Goal: Task Accomplishment & Management: Use online tool/utility

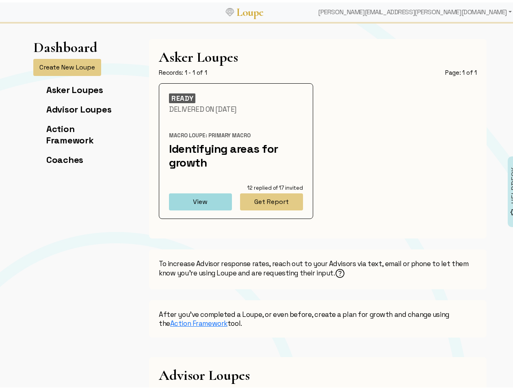
click at [442, 10] on div "[PERSON_NAME][EMAIL_ADDRESS][PERSON_NAME][DOMAIN_NAME]" at bounding box center [415, 10] width 200 height 16
click at [64, 65] on button "Create New Loupe" at bounding box center [67, 64] width 68 height 17
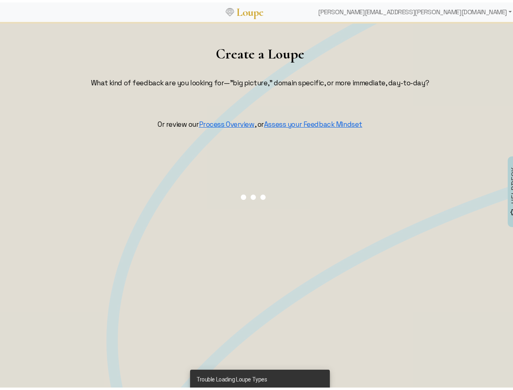
click at [197, 199] on div at bounding box center [254, 195] width 510 height 402
click at [268, 199] on div at bounding box center [254, 195] width 510 height 402
click at [338, 271] on div at bounding box center [254, 195] width 510 height 402
click at [508, 189] on div "HELPDESK" at bounding box center [514, 189] width 13 height 71
